Goal: Task Accomplishment & Management: Use online tool/utility

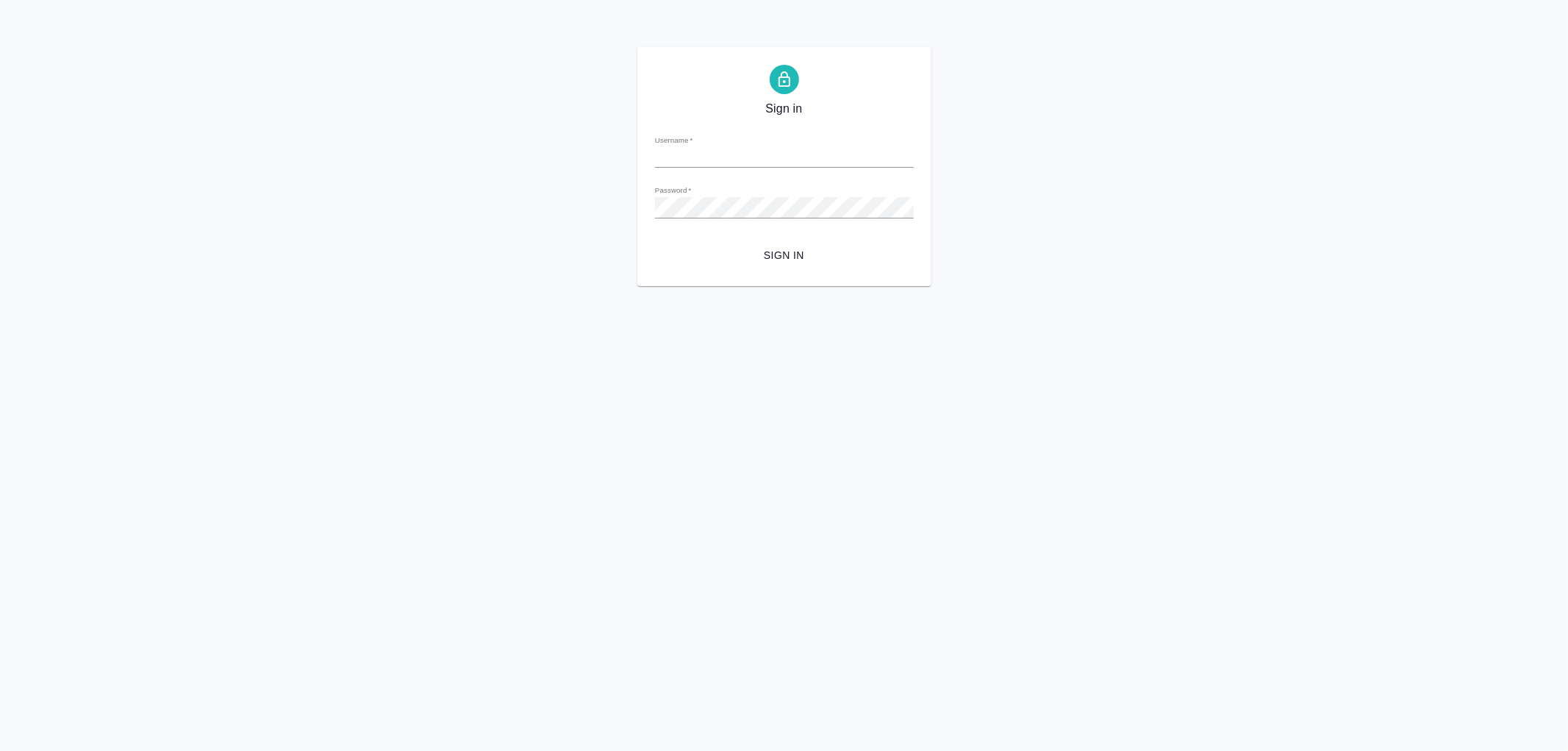
type input "[EMAIL_ADDRESS][DOMAIN_NAME]"
click at [783, 239] on form "Username   * a.noskova@awatera.com Password   * urlPath   * / Sign in" at bounding box center [784, 196] width 259 height 145
click at [784, 247] on span "Sign in" at bounding box center [784, 256] width 235 height 19
type input "[EMAIL_ADDRESS][DOMAIN_NAME]"
click at [779, 252] on span "Sign in" at bounding box center [784, 256] width 235 height 19
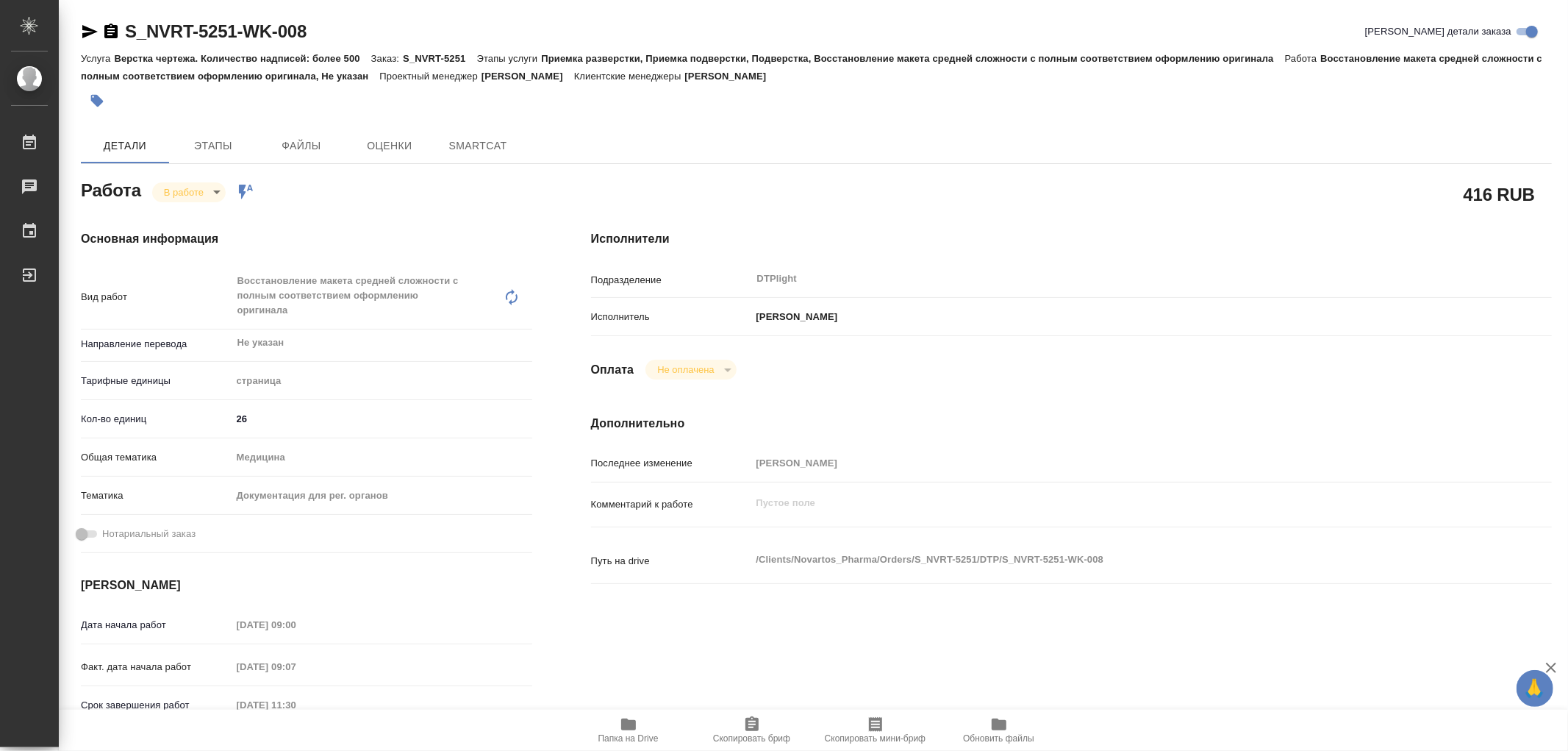
type textarea "x"
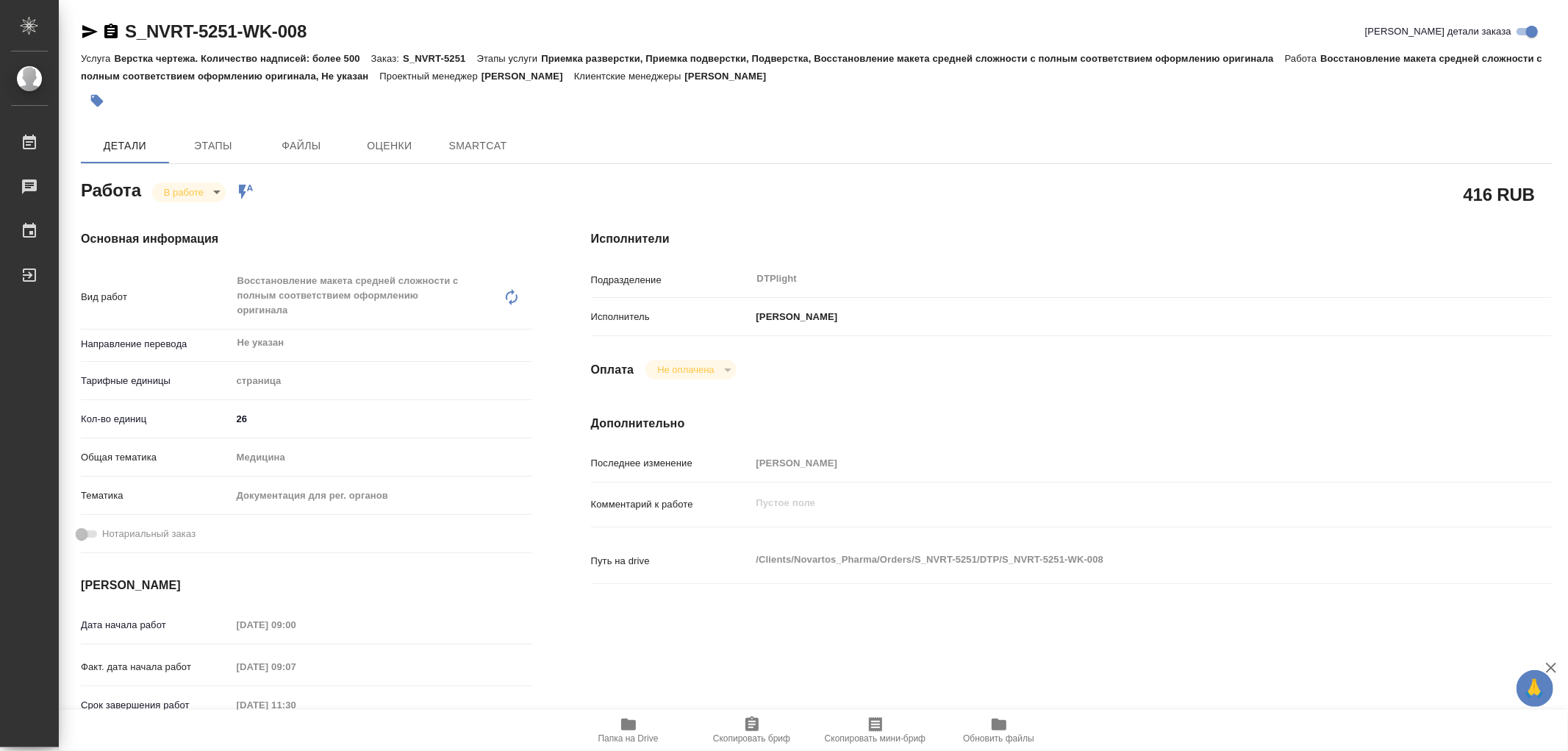
type textarea "x"
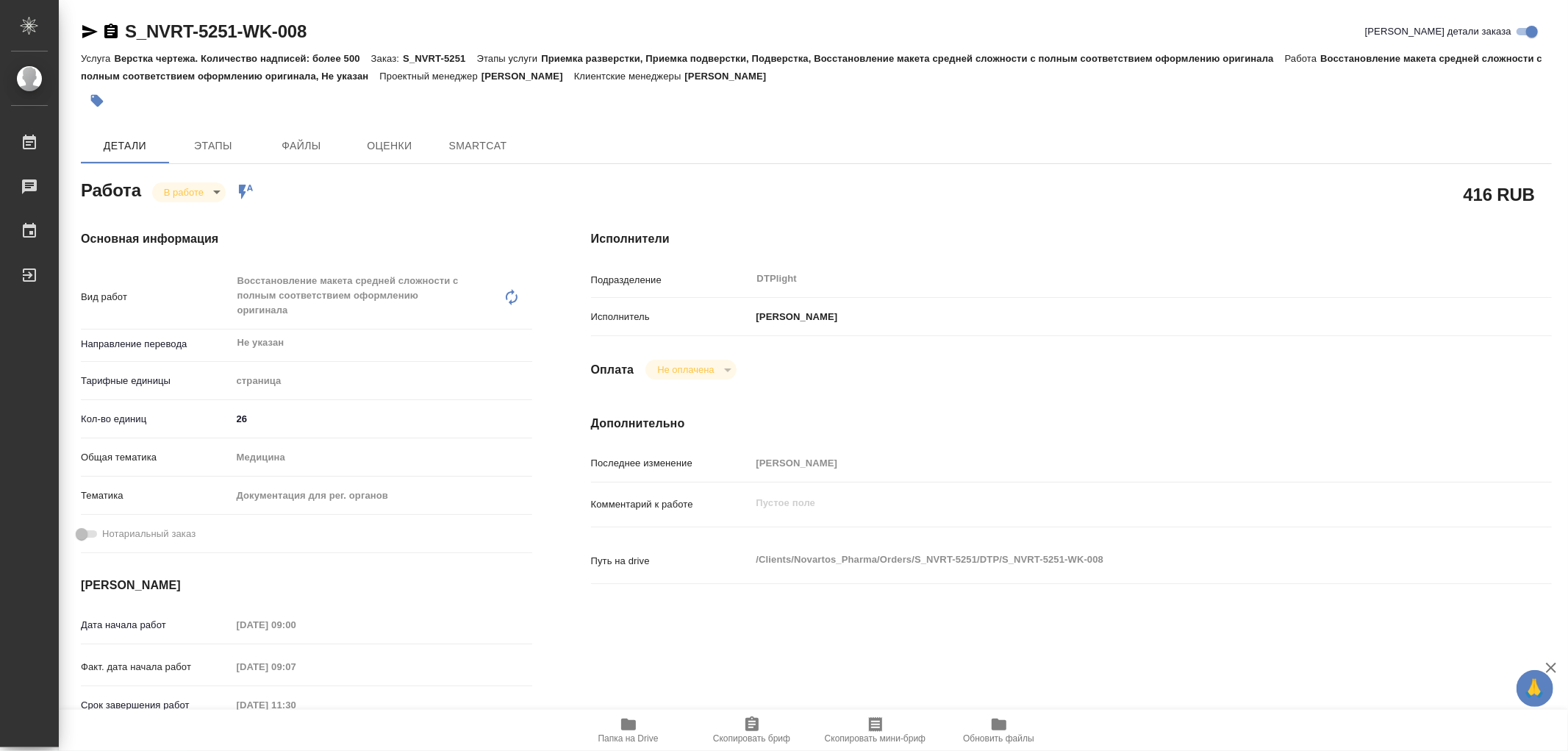
type textarea "x"
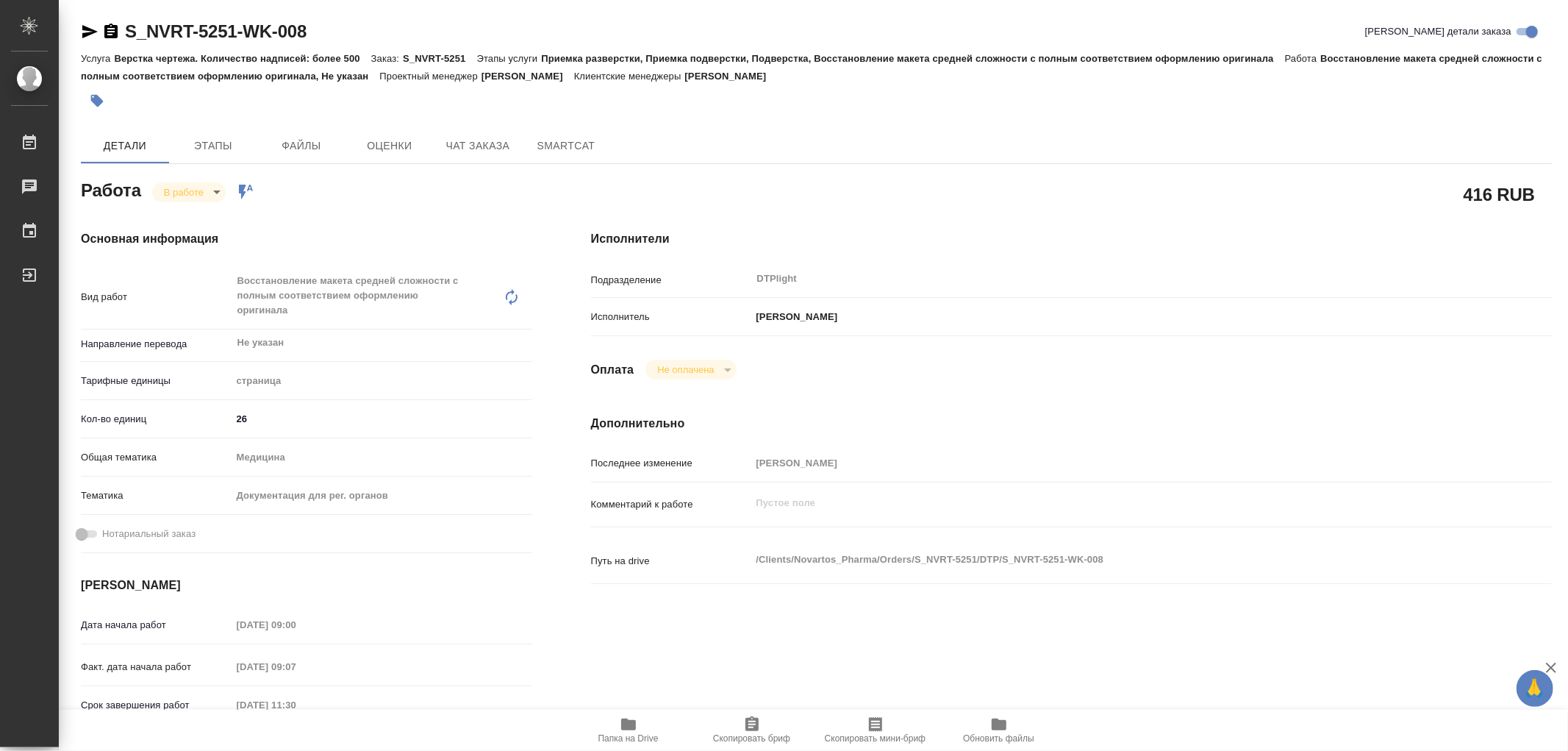
type textarea "x"
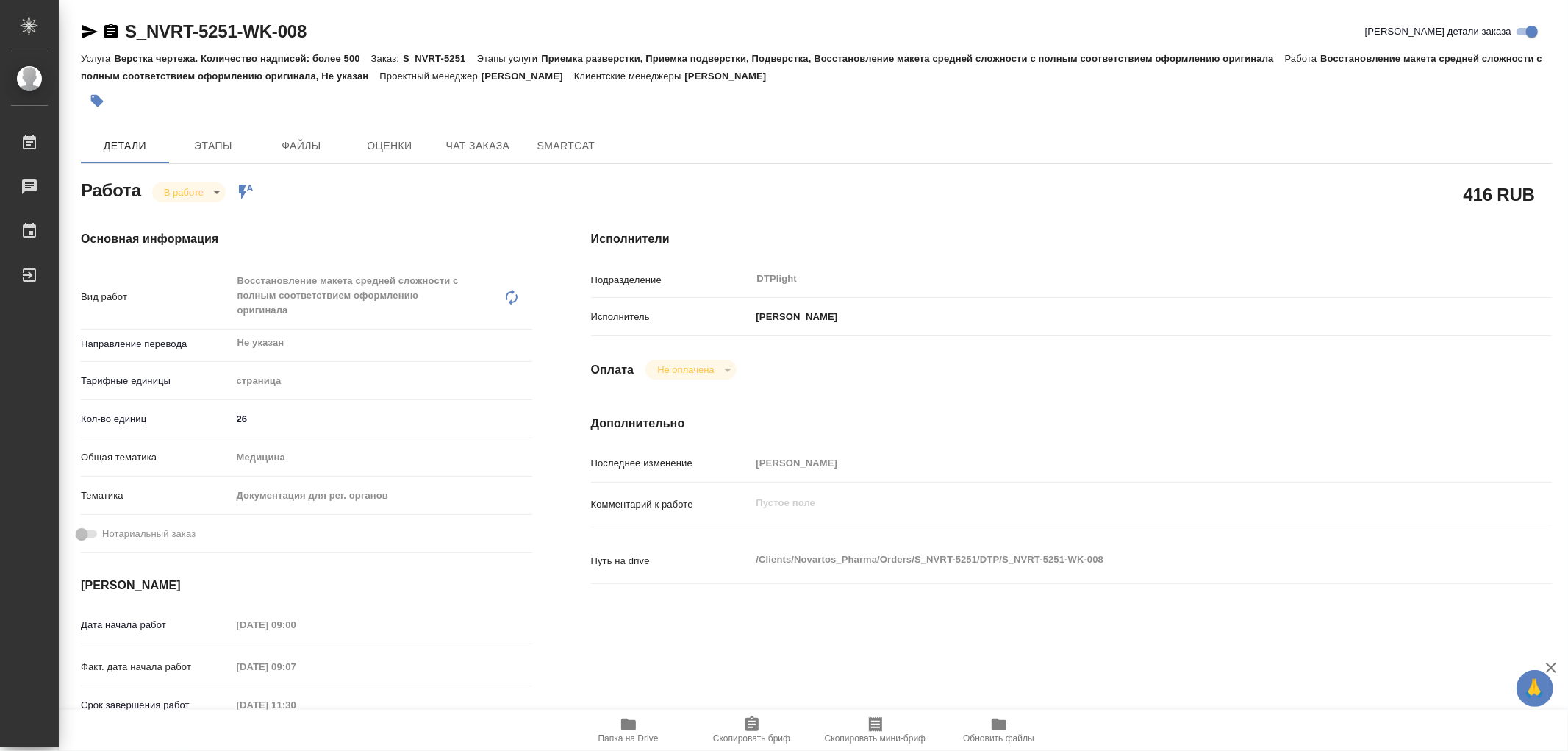
type textarea "x"
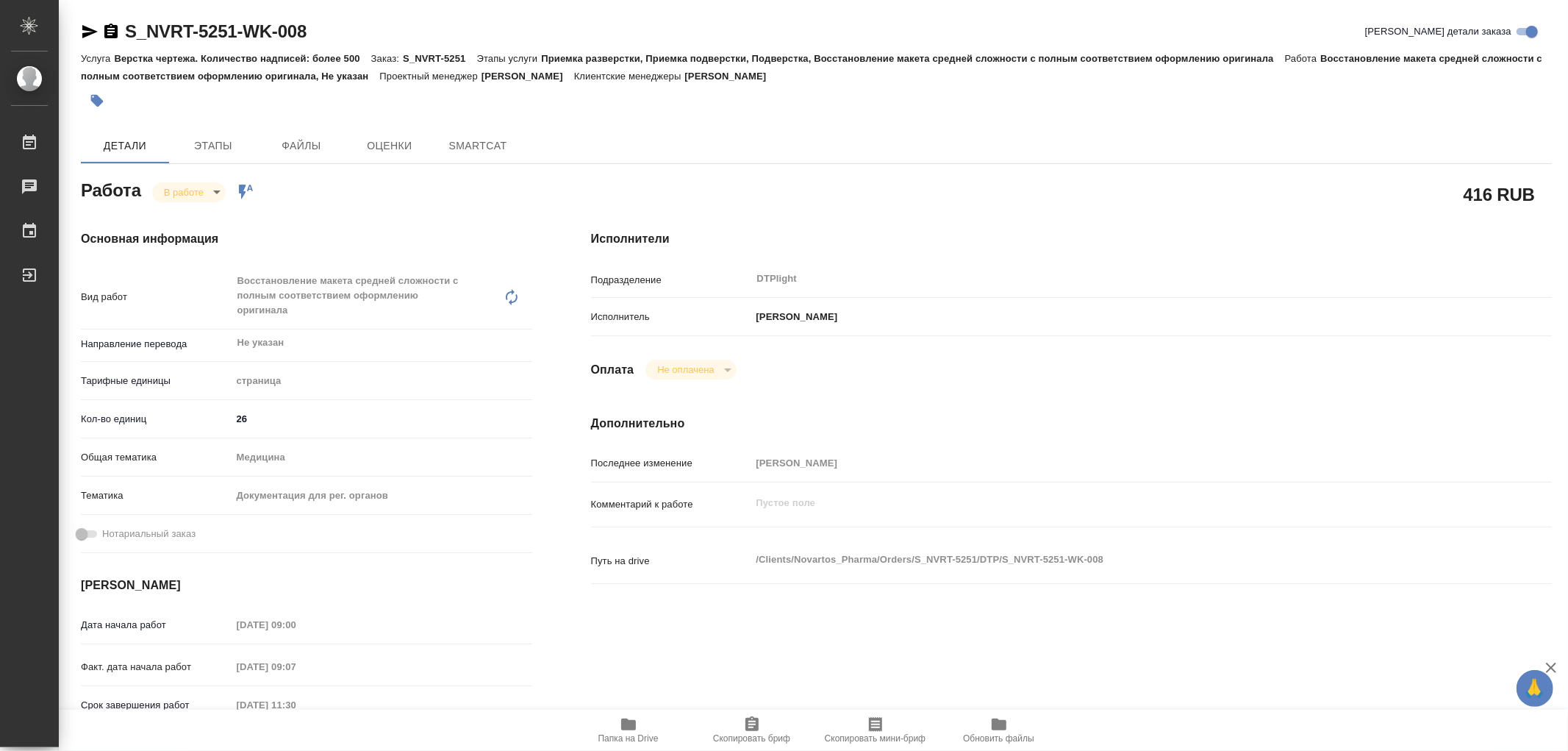
type textarea "x"
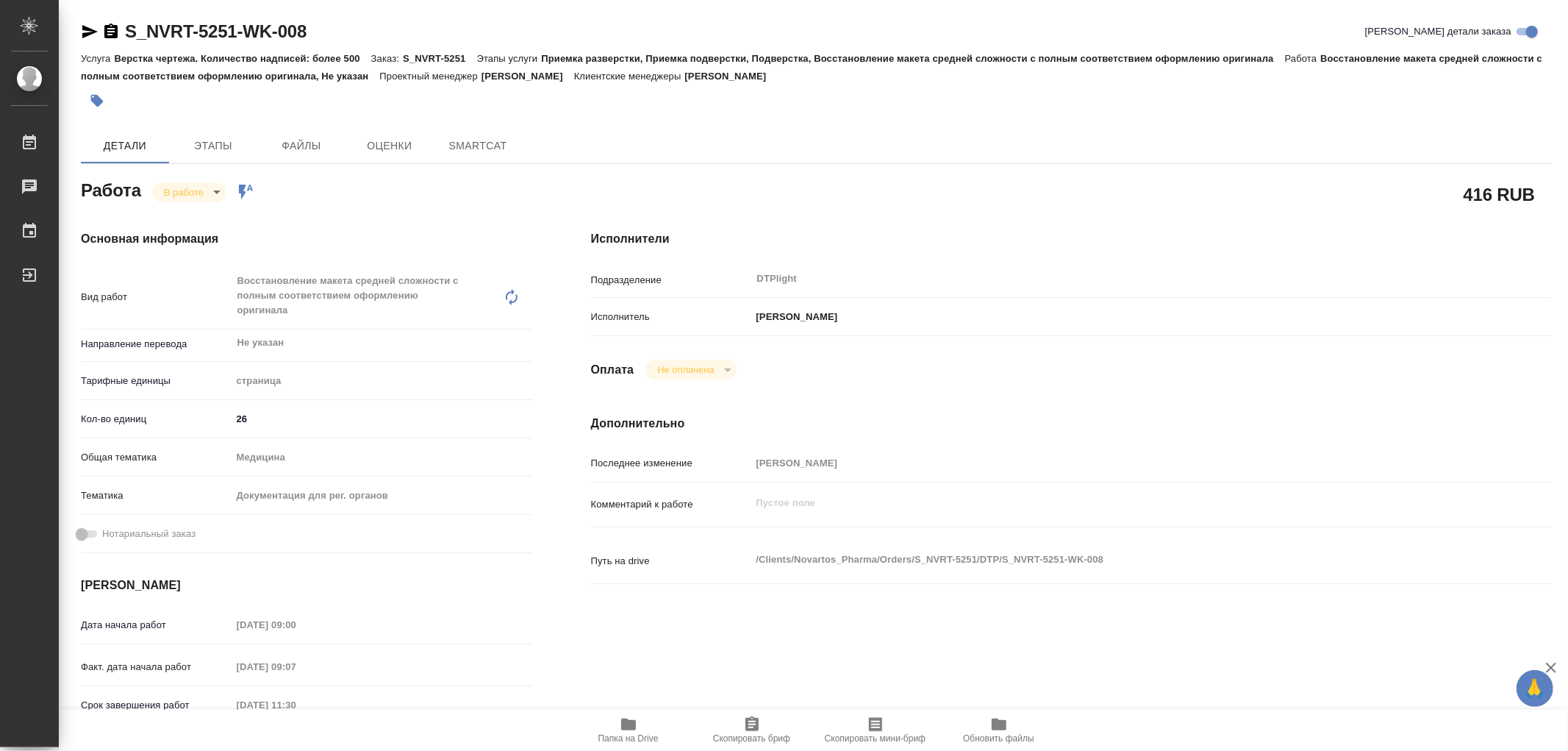
type textarea "x"
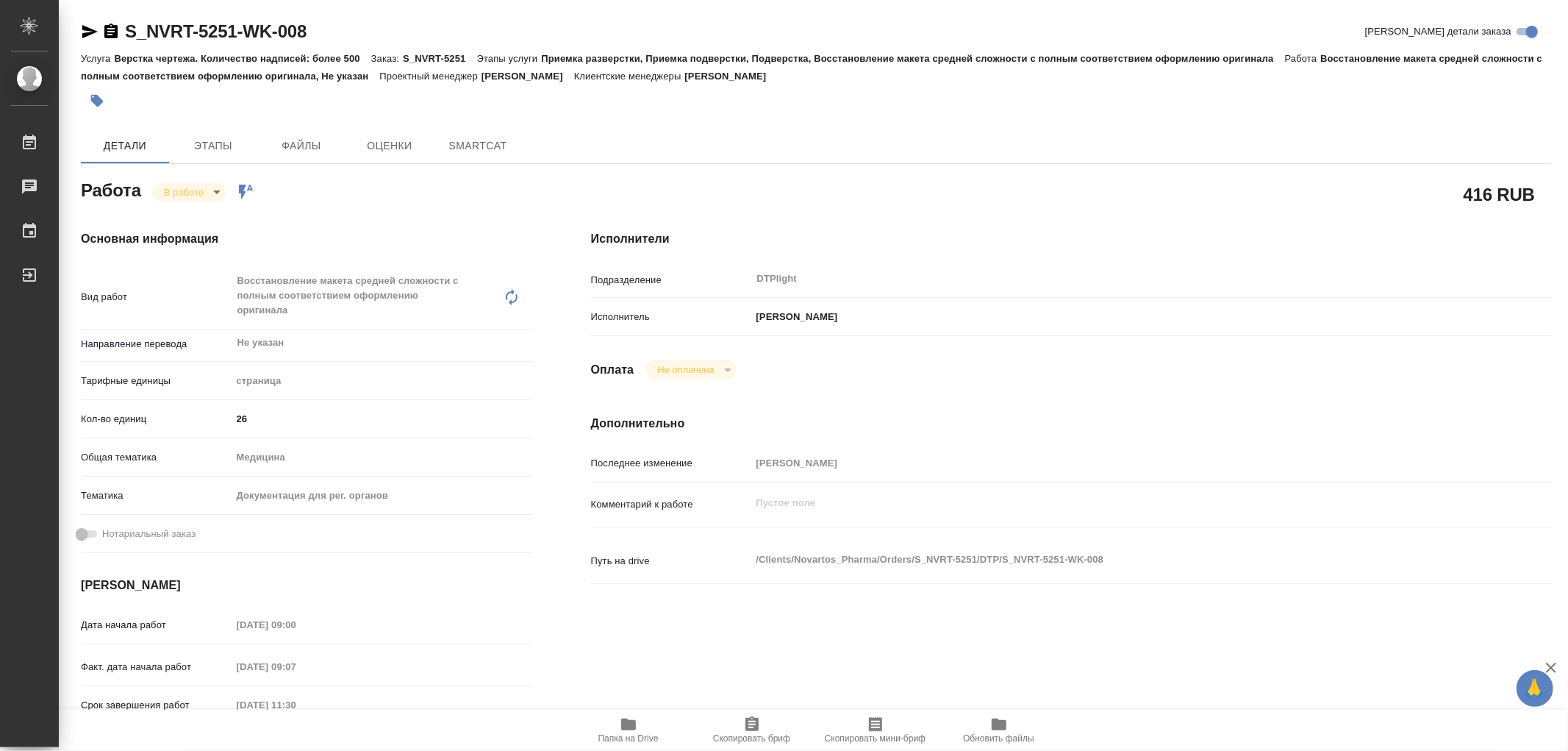
type textarea "x"
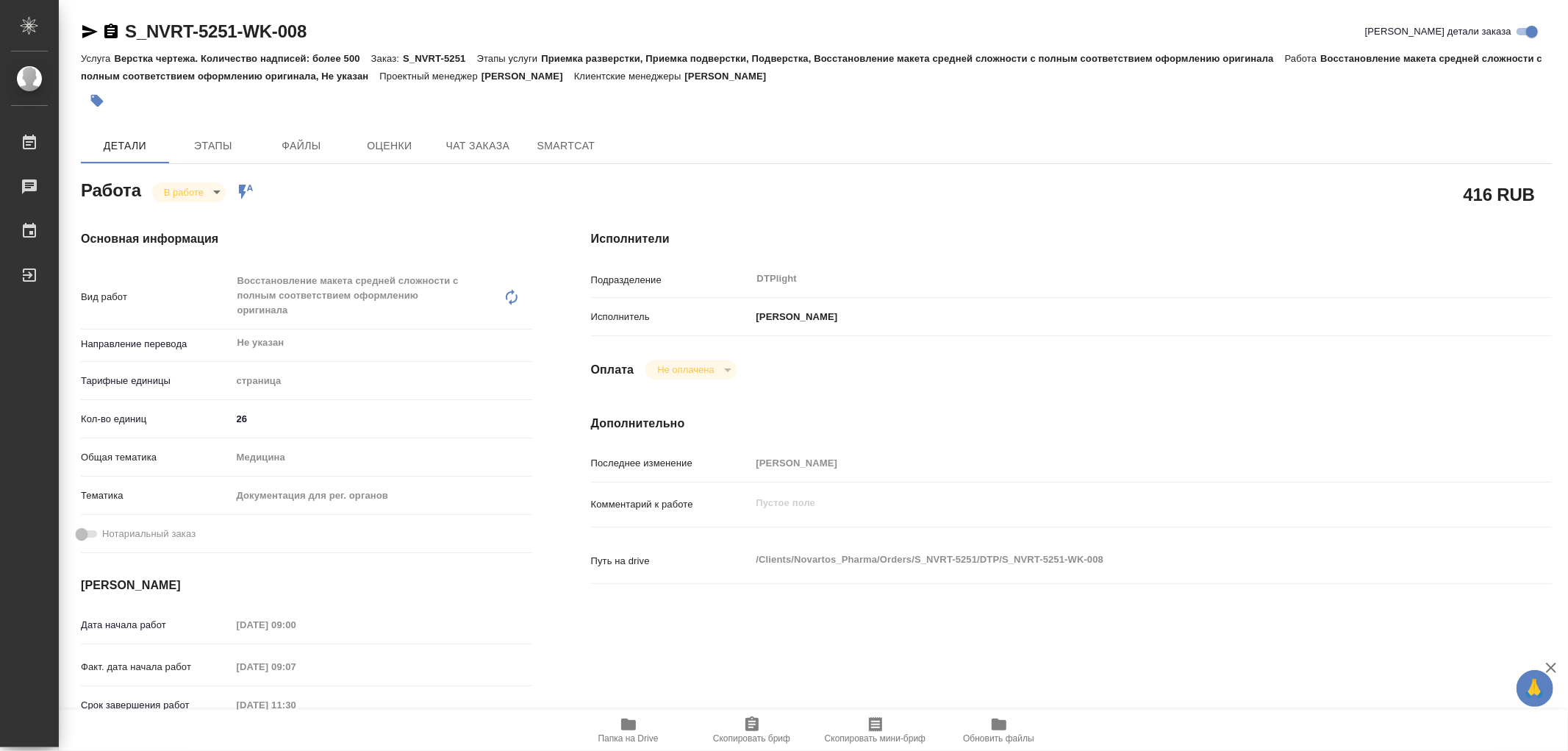
click at [625, 711] on button "Папка на Drive" at bounding box center [628, 730] width 123 height 41
type textarea "x"
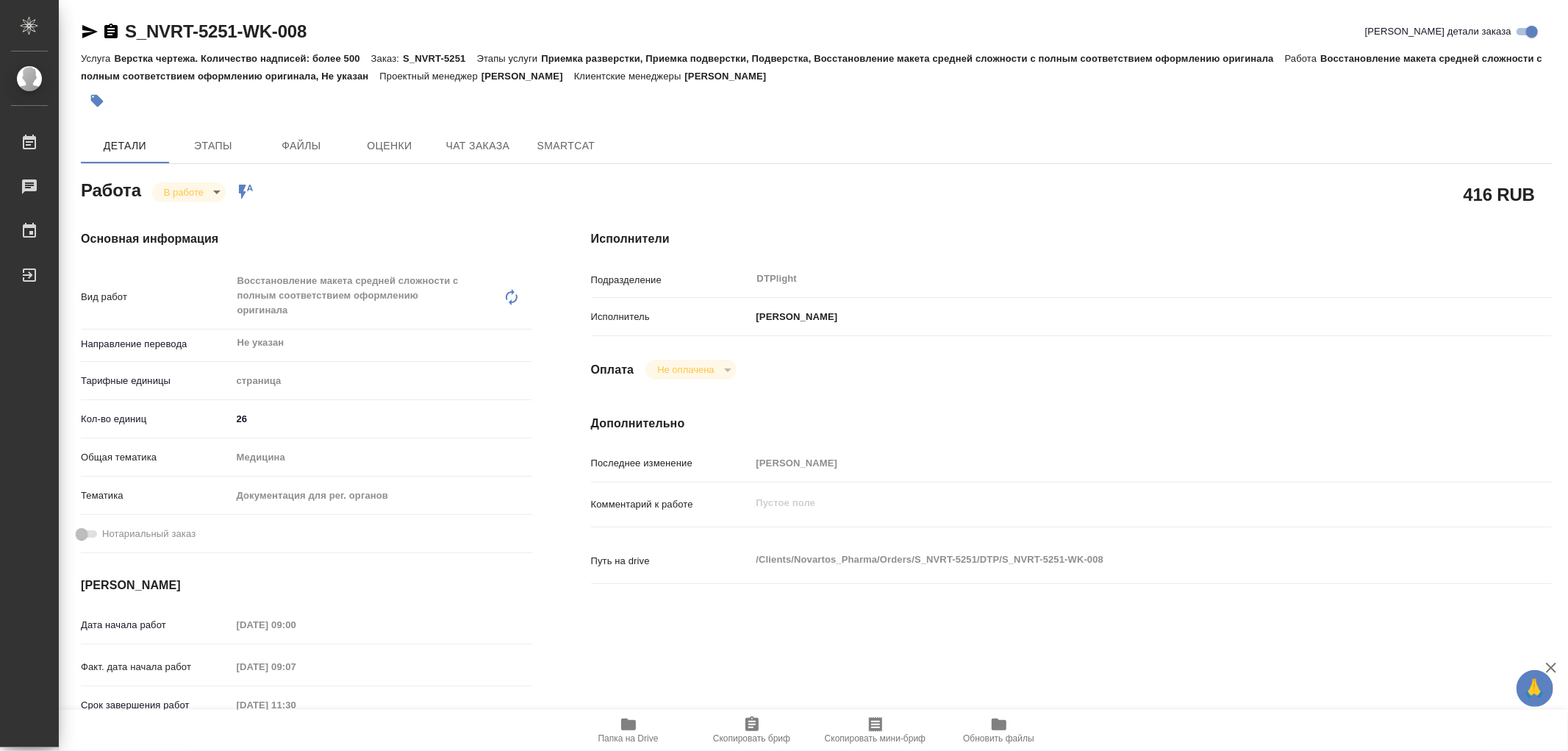
type textarea "x"
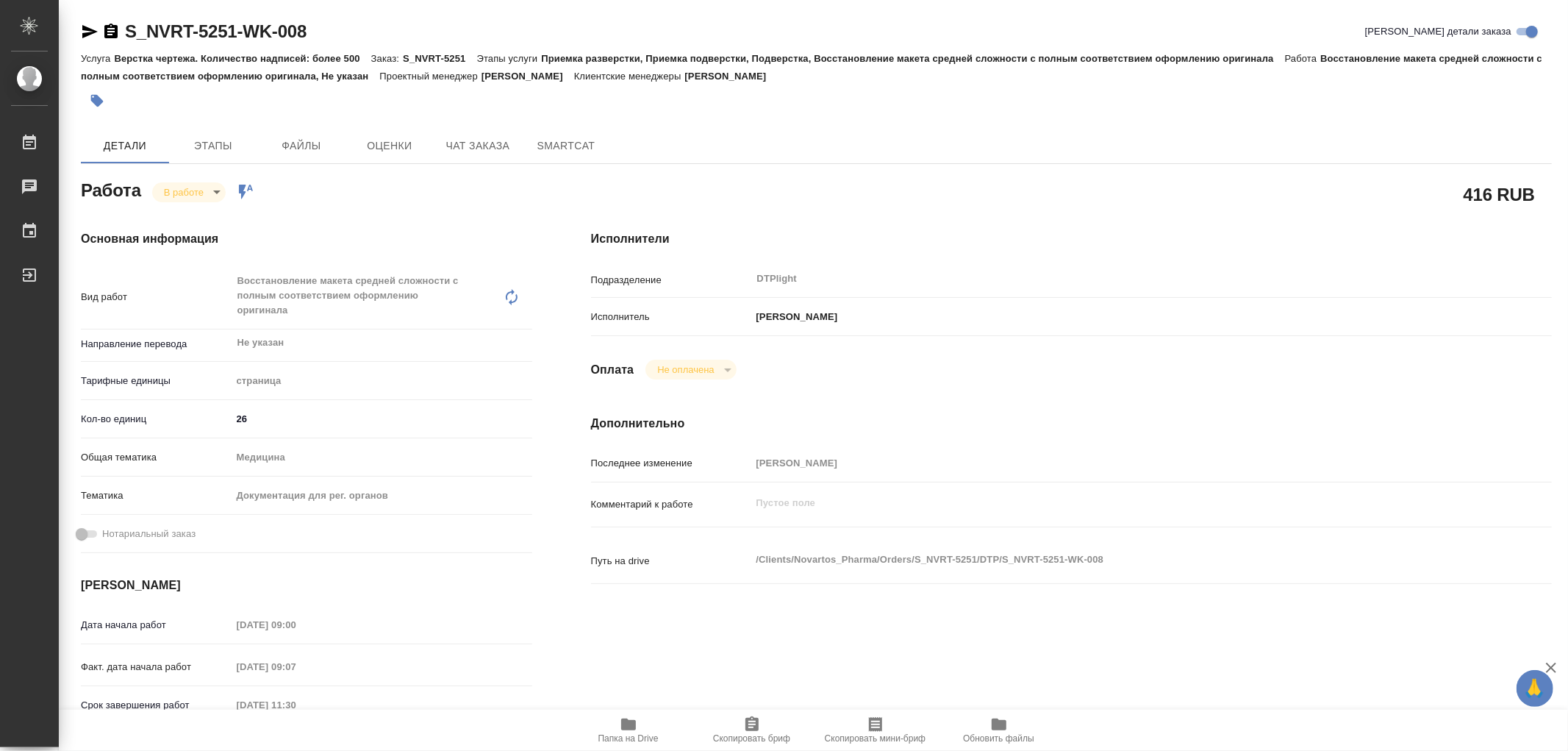
type textarea "x"
